Goal: Check status

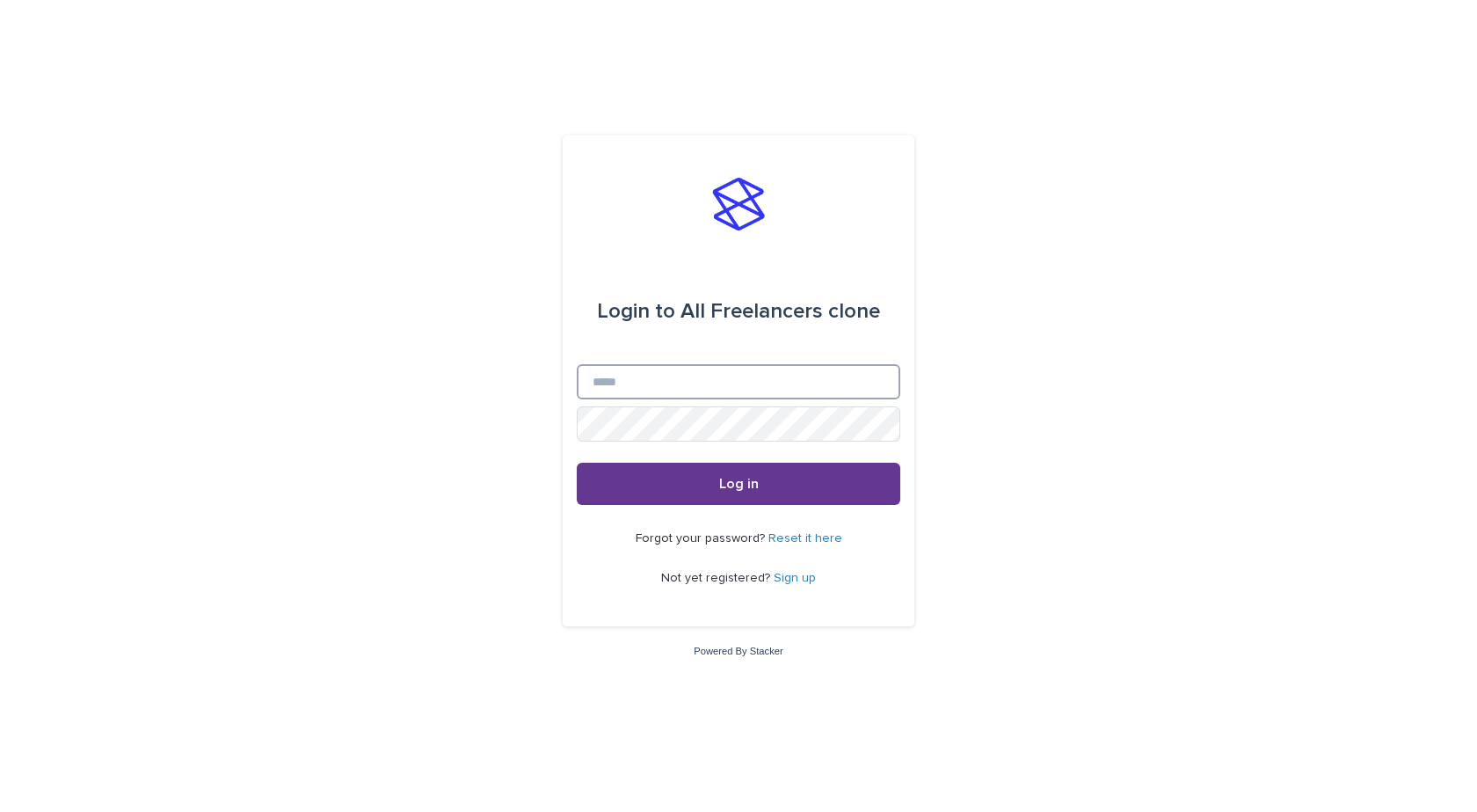
type input "**********"
click at [778, 475] on button "Log in" at bounding box center [739, 483] width 324 height 42
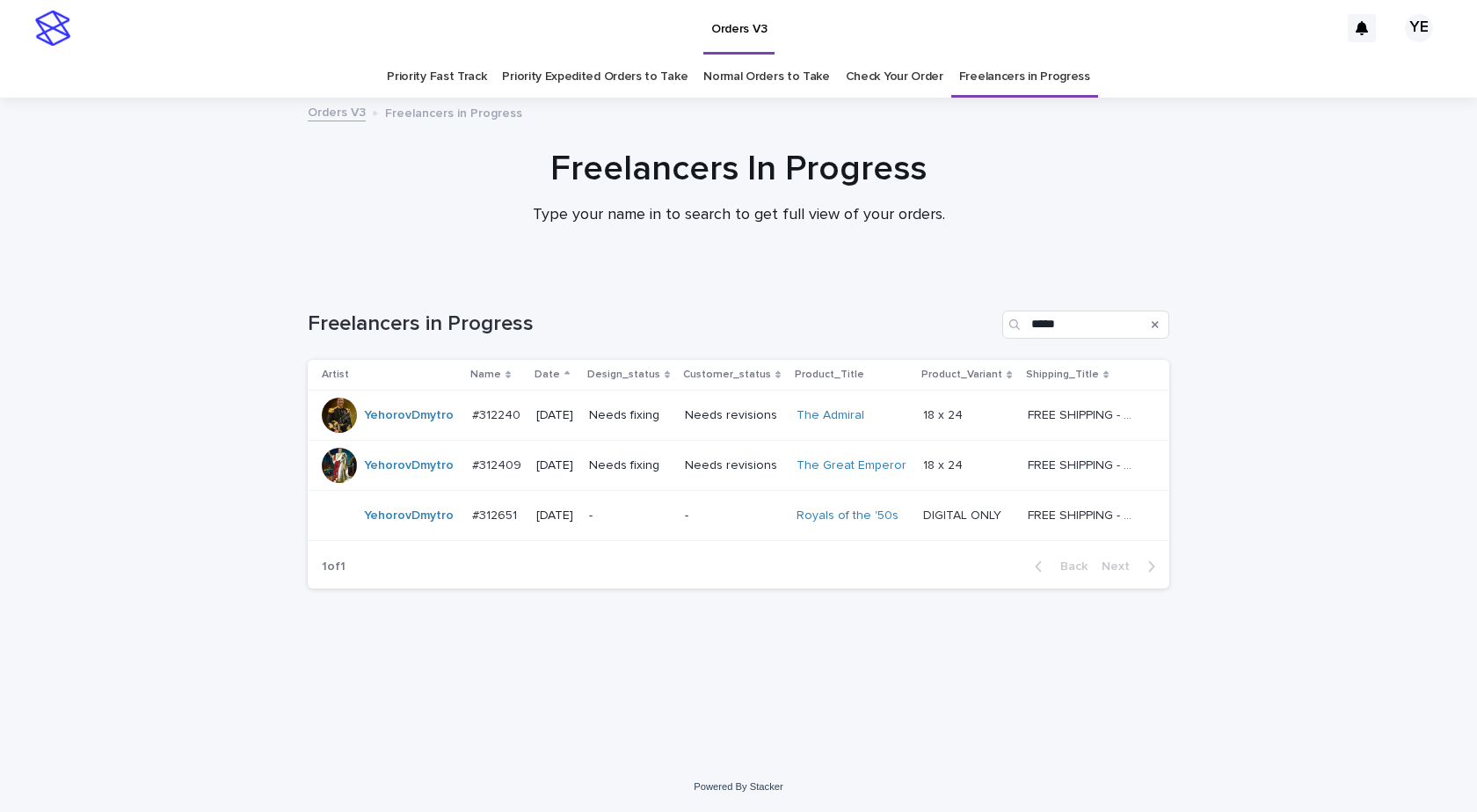
click at [426, 431] on div "YehorovDmytro" at bounding box center [391, 415] width 137 height 36
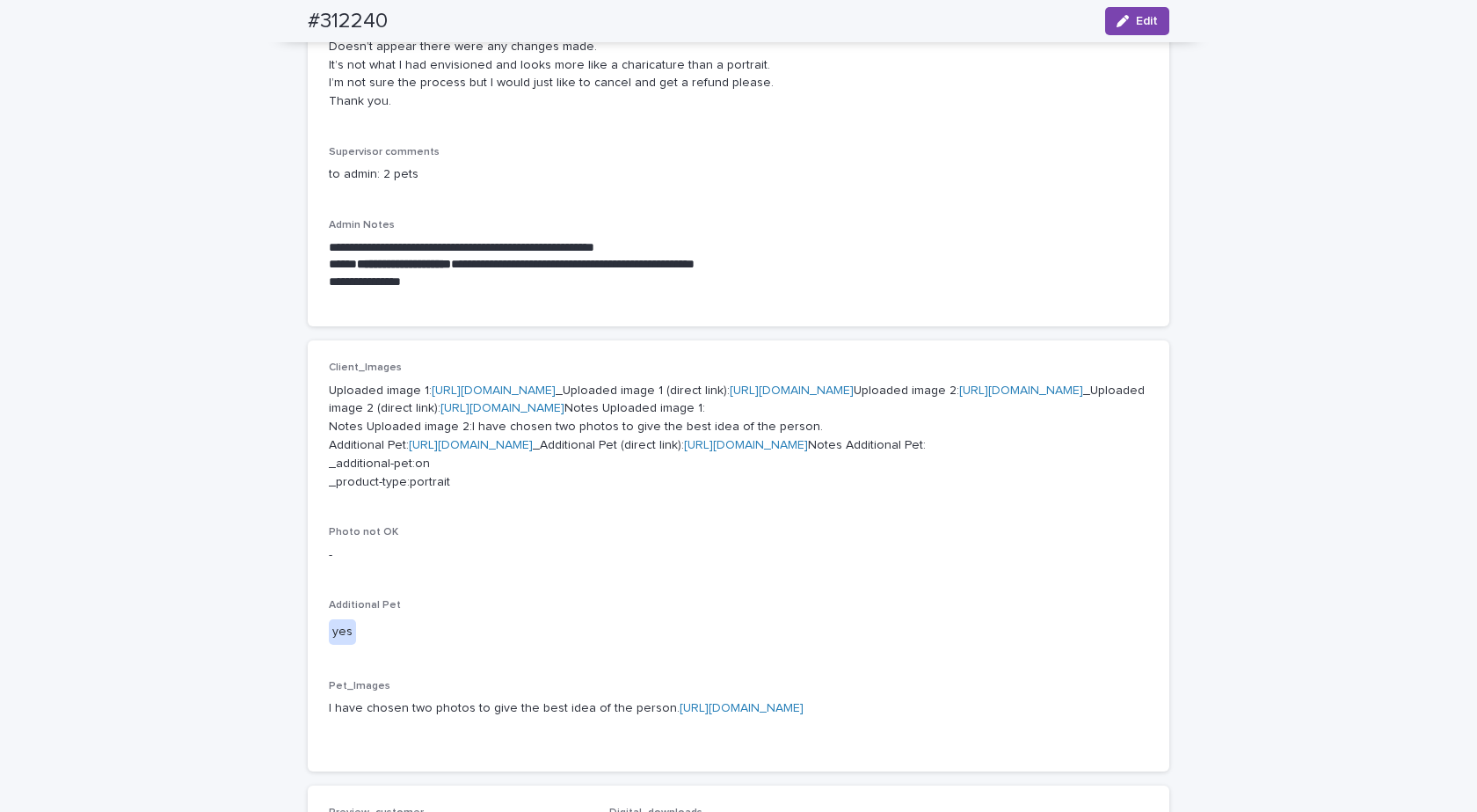
scroll to position [527, 0]
